Goal: Use online tool/utility: Utilize a website feature to perform a specific function

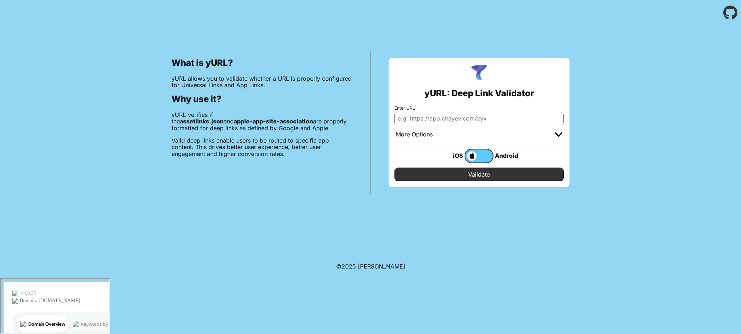
click at [449, 118] on input "Enter URL" at bounding box center [478, 118] width 169 height 13
type input "[URL][DOMAIN_NAME]"
click at [482, 171] on input "Validate" at bounding box center [478, 174] width 169 height 14
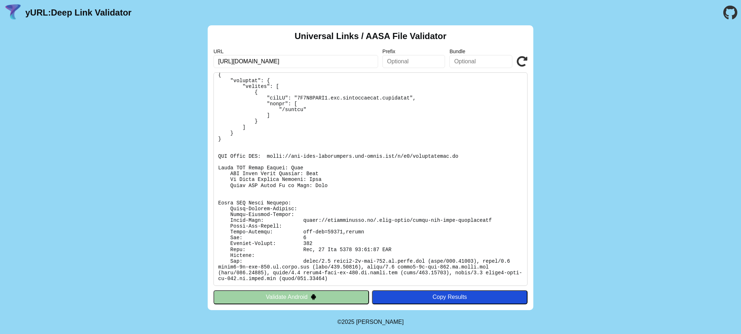
scroll to position [52, 0]
